Goal: Information Seeking & Learning: Stay updated

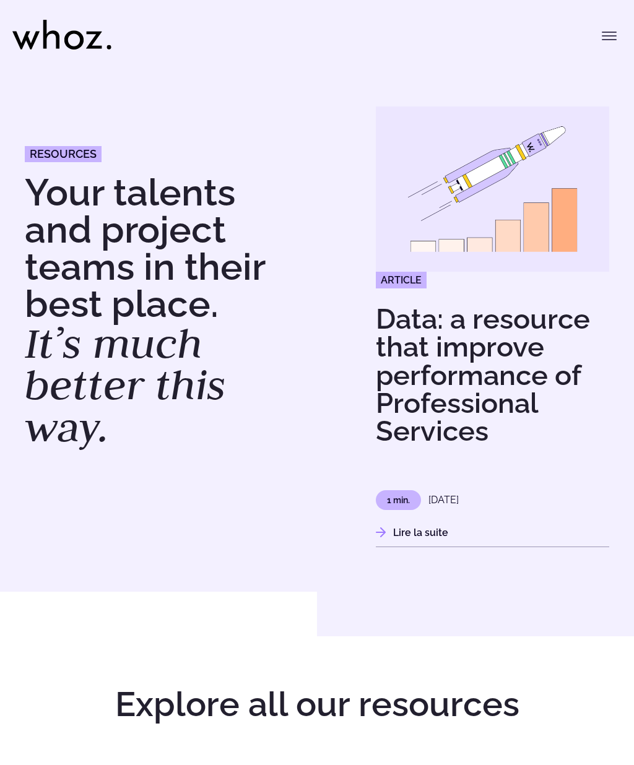
click at [618, 24] on button "Toggle menu" at bounding box center [609, 36] width 25 height 25
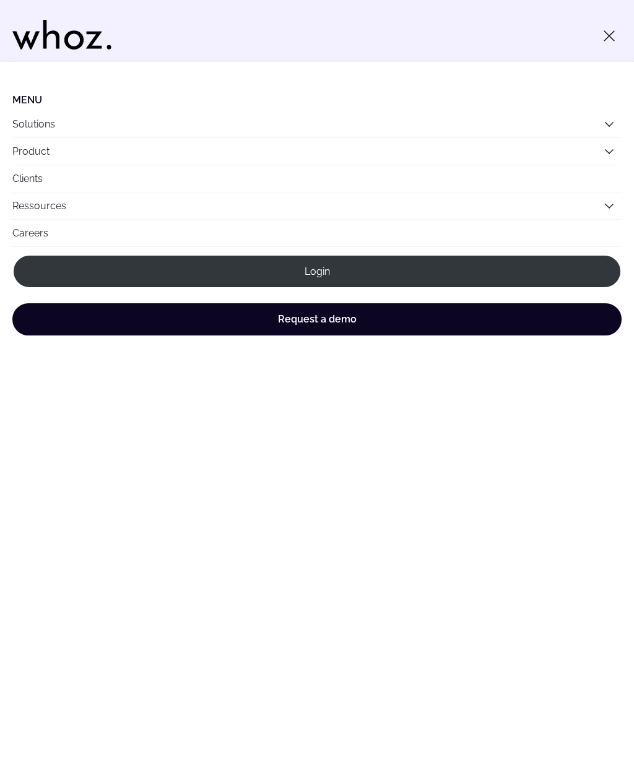
click at [34, 210] on link "Ressources" at bounding box center [39, 206] width 54 height 12
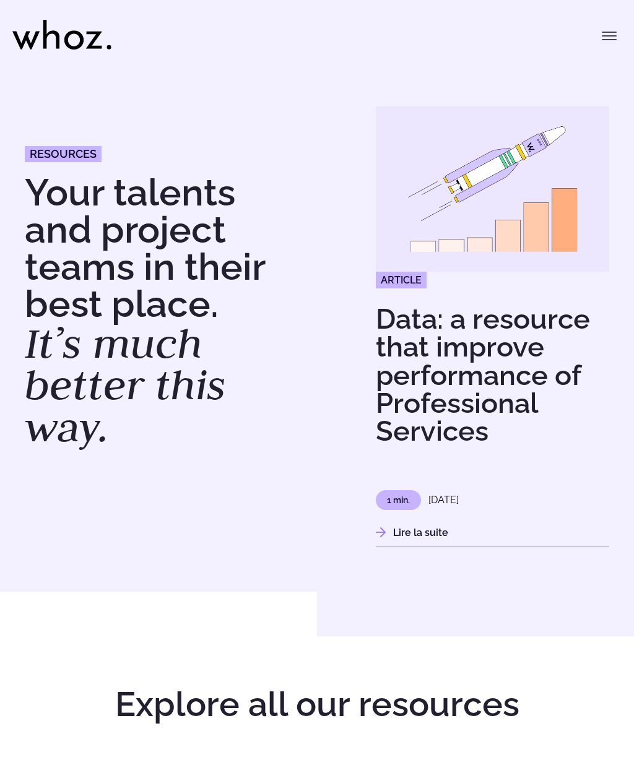
click at [608, 37] on icon "Toggle menu" at bounding box center [609, 35] width 15 height 15
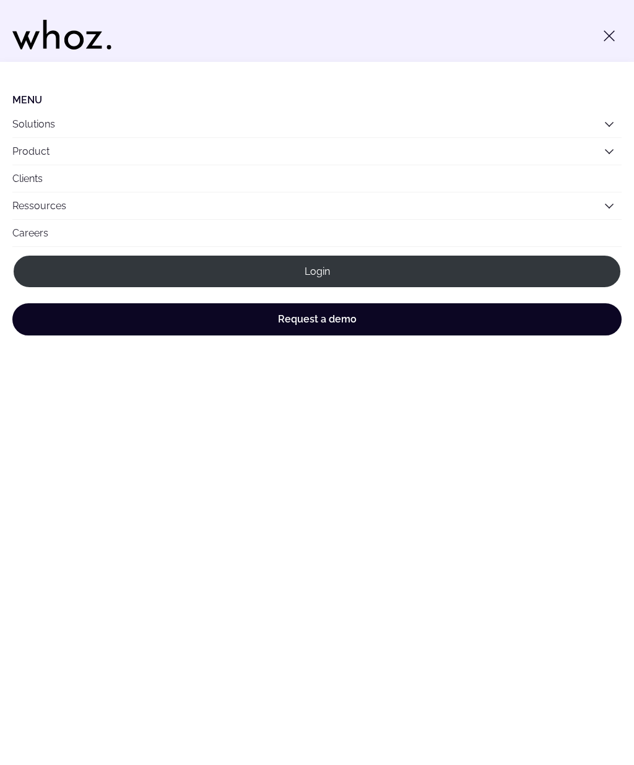
click at [33, 209] on link "Ressources" at bounding box center [39, 206] width 54 height 12
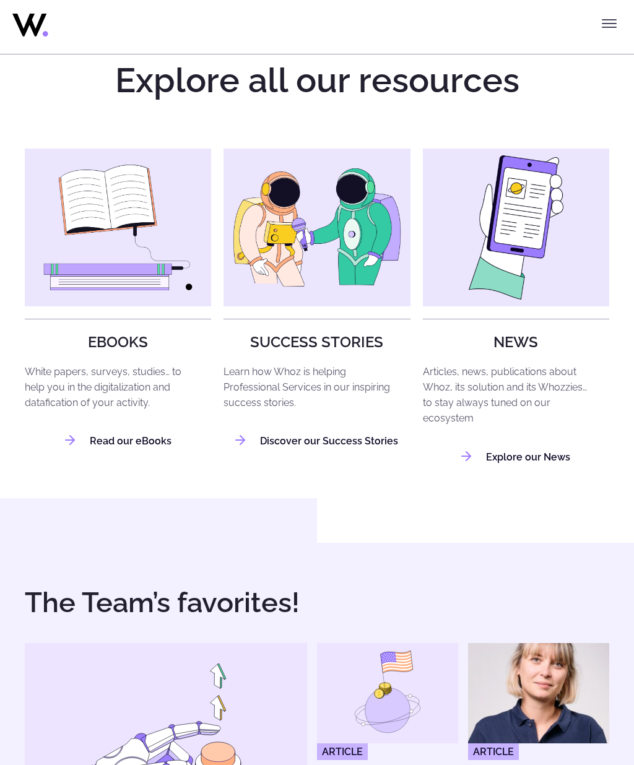
scroll to position [622, 0]
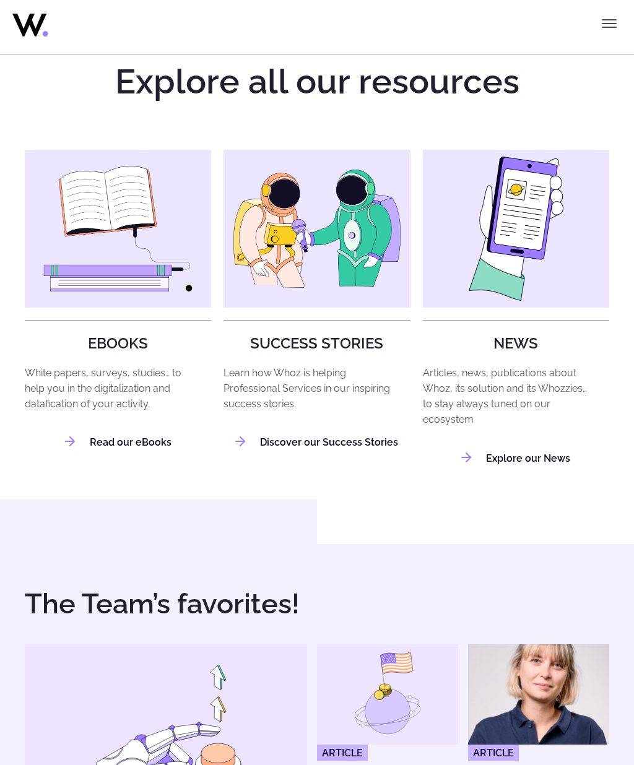
click at [532, 440] on div "NEWS Articles, news, publications about Whoz, its solution and its Whozzies… to…" at bounding box center [516, 307] width 186 height 314
click at [547, 458] on link "Explore our News" at bounding box center [515, 459] width 109 height 12
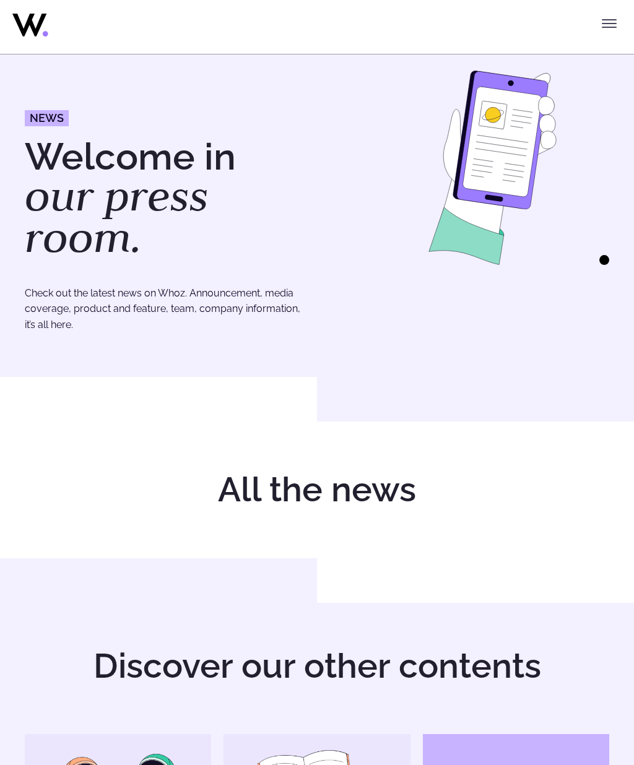
scroll to position [31, 0]
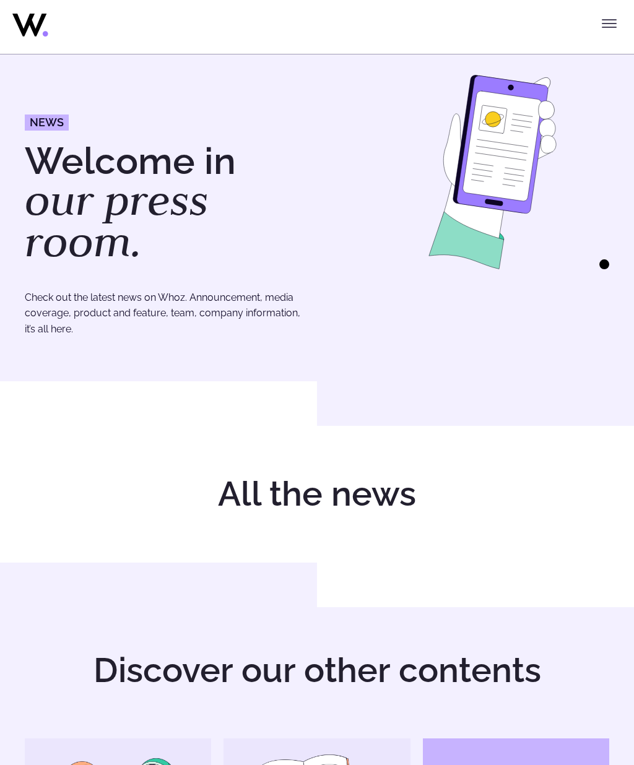
click at [605, 268] on img at bounding box center [492, 173] width 233 height 194
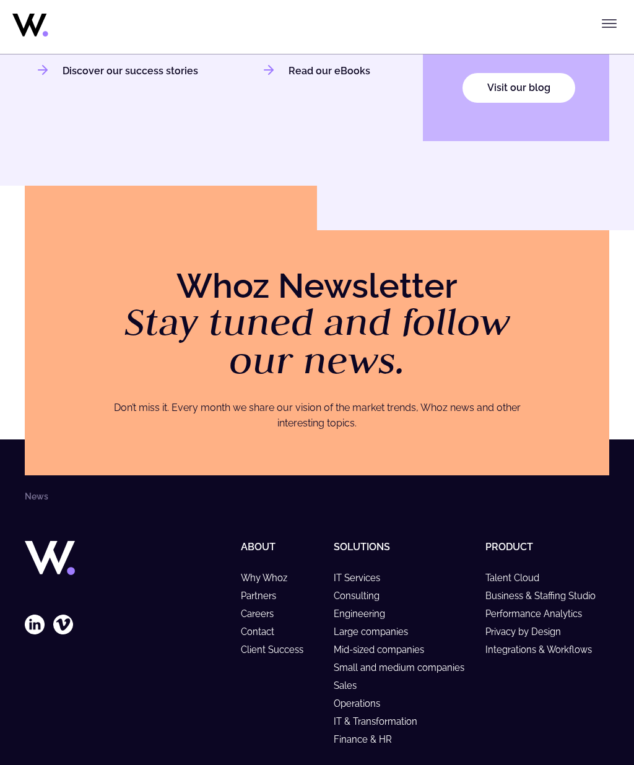
scroll to position [1015, 0]
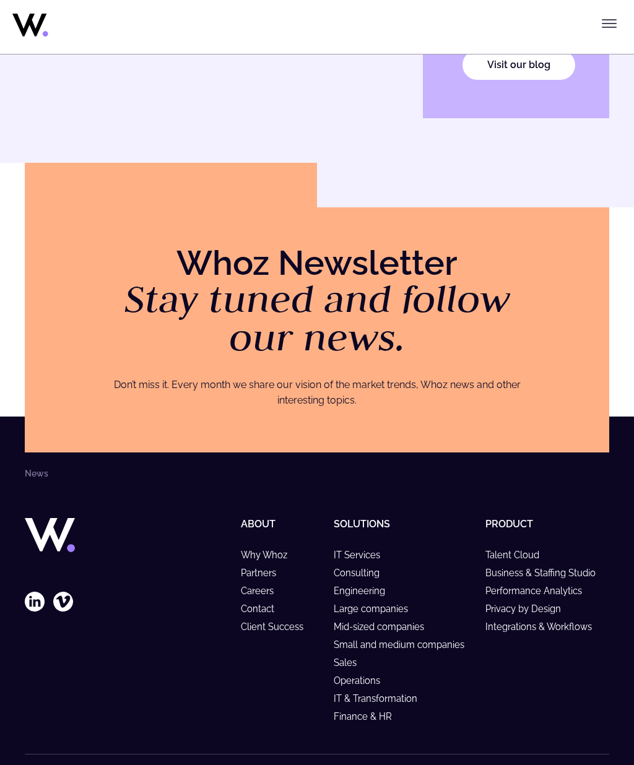
click at [20, 471] on footer "News Follow our latest news About Why Whoz Partners Careers Contact Client Succ…" at bounding box center [317, 616] width 634 height 398
click at [461, 306] on em "Stay tuned and follow our news." at bounding box center [317, 318] width 386 height 89
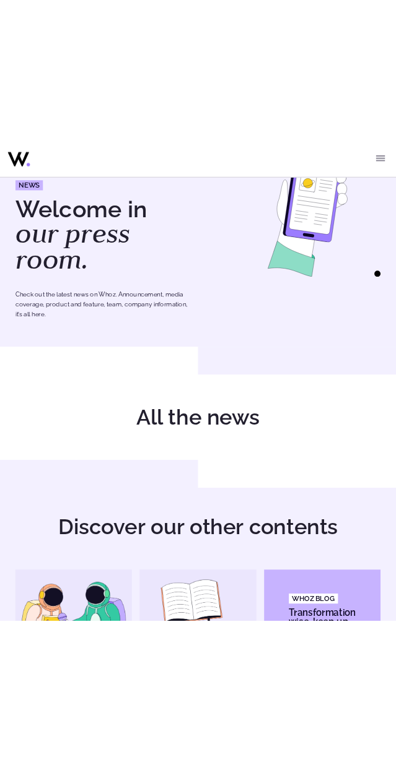
scroll to position [0, 0]
